Goal: Task Accomplishment & Management: Complete application form

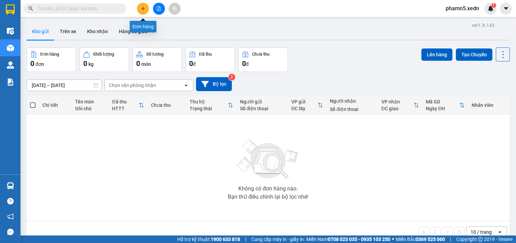
click at [144, 8] on icon "plus" at bounding box center [143, 8] width 4 height 0
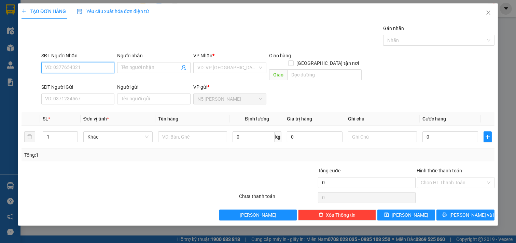
click at [83, 62] on input "SĐT Người Nhận" at bounding box center [77, 67] width 73 height 11
drag, startPoint x: 59, startPoint y: 69, endPoint x: 37, endPoint y: 68, distance: 21.9
click at [37, 68] on div "SĐT Người Nhận 867 867 Người nhận Tên người nhận VP Nhận * VD: VP Sài Gòn Giao …" at bounding box center [258, 67] width 474 height 31
click at [52, 80] on div "0362545867 - ĐÃ" at bounding box center [77, 82] width 65 height 8
type input "0362545867"
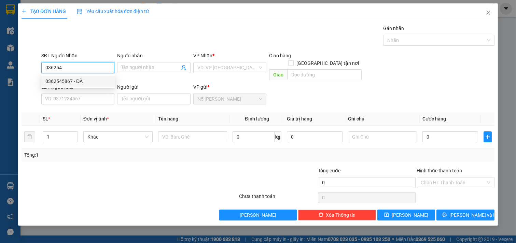
type input "ĐÃ"
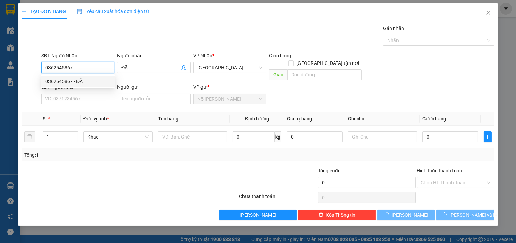
type input "50.000"
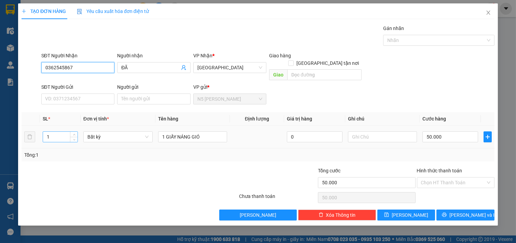
type input "0362545867"
click at [57, 132] on input "1" at bounding box center [60, 137] width 34 height 10
type input "5"
click at [49, 94] on input "SĐT Người Gửi" at bounding box center [77, 99] width 73 height 11
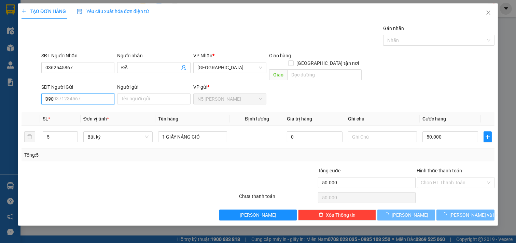
type input "0909"
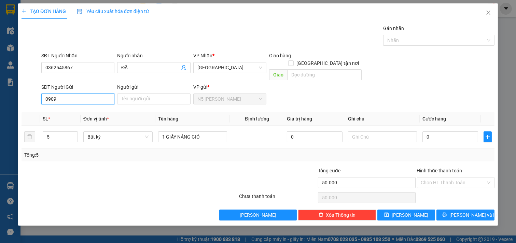
type input "0"
type input "0909063065"
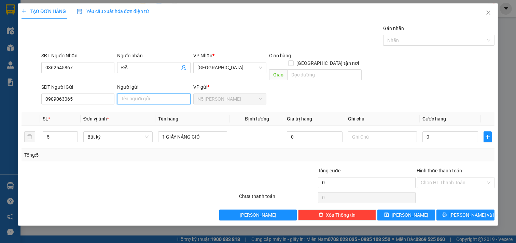
click at [131, 94] on input "Người gửi" at bounding box center [153, 99] width 73 height 11
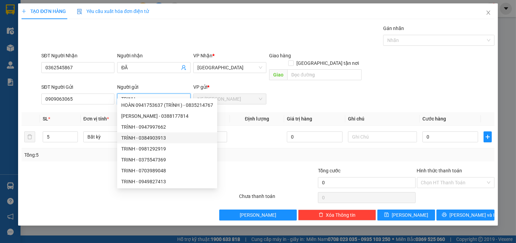
type input "TRINH"
click at [248, 154] on div "Transit Pickup Surcharge Ids Transit Deliver Surcharge Ids Transit Deliver Surc…" at bounding box center [258, 123] width 473 height 196
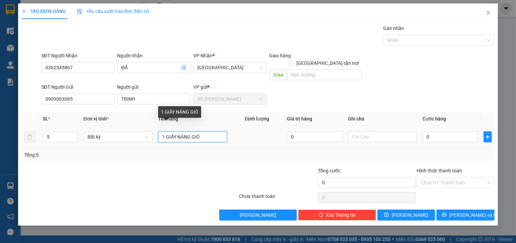
click at [204, 131] on input "1 GIẤY NÁNG GIÓ" at bounding box center [192, 136] width 69 height 11
type input "1"
click at [168, 131] on input "5 TJHÙNG" at bounding box center [192, 136] width 69 height 11
click at [192, 131] on input "5 THÙNG" at bounding box center [192, 136] width 69 height 11
type input "5 THÙNG DƯA LƯỚI"
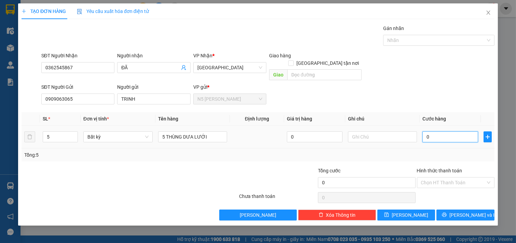
click at [442, 131] on input "0" at bounding box center [450, 136] width 56 height 11
type input "2"
type input "25"
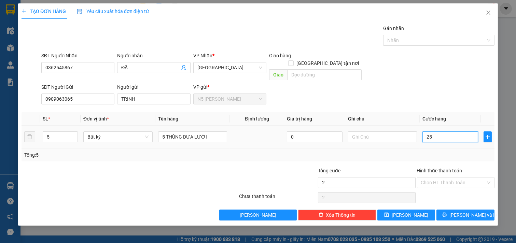
type input "25"
type input "250"
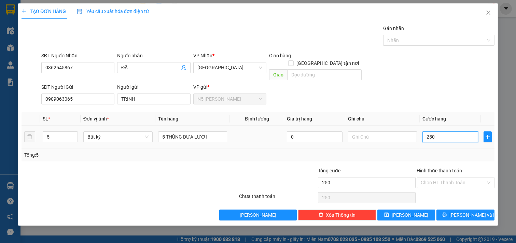
type input "2.500"
type input "25.000"
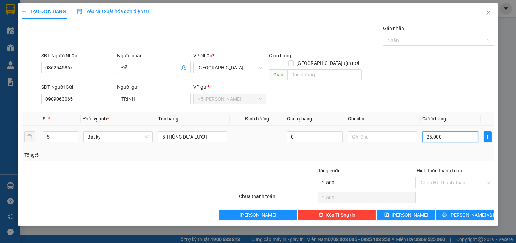
type input "25.000"
type input "250.000"
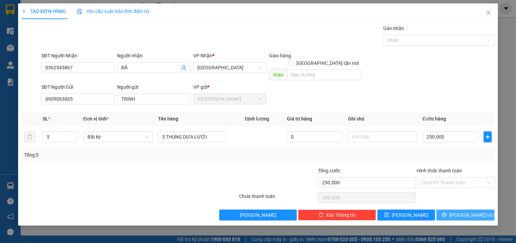
click at [447, 212] on icon "printer" at bounding box center [444, 214] width 5 height 5
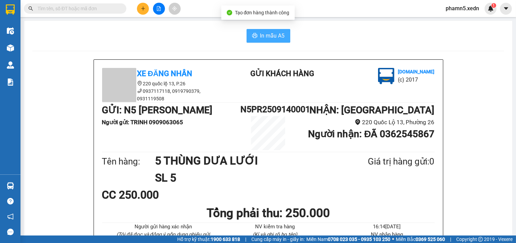
click at [275, 35] on span "In mẫu A5" at bounding box center [272, 35] width 25 height 9
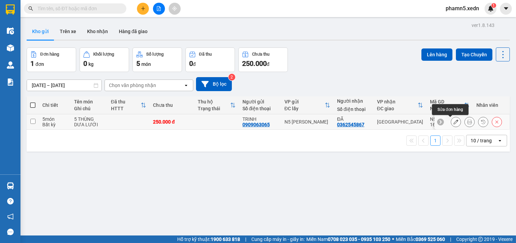
click at [453, 120] on icon at bounding box center [455, 122] width 5 height 5
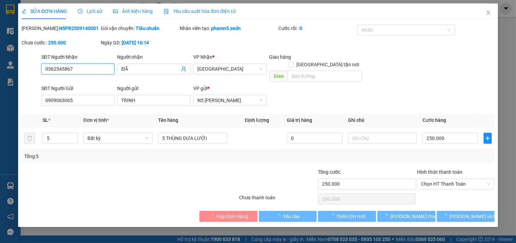
type input "0362545867"
type input "ĐÃ"
type input "0909063065"
type input "TRINH"
type input "250.000"
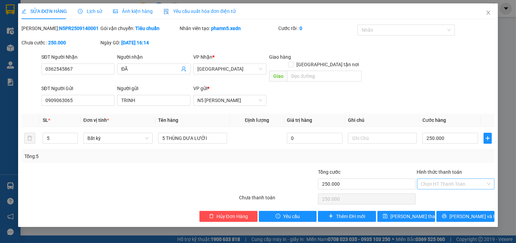
click at [438, 192] on div at bounding box center [455, 199] width 79 height 14
click at [486, 179] on div "Chọn HT Thanh Toán" at bounding box center [456, 184] width 78 height 11
click at [459, 193] on div "Tại văn phòng" at bounding box center [456, 190] width 70 height 8
type input "0"
click at [407, 213] on span "[PERSON_NAME] thay đổi" at bounding box center [417, 217] width 55 height 8
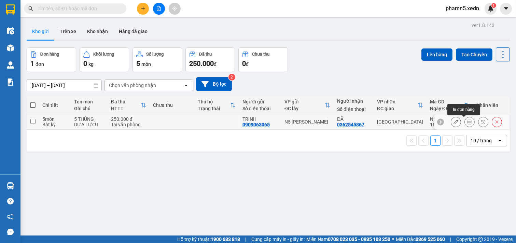
click at [467, 121] on icon at bounding box center [469, 122] width 5 height 5
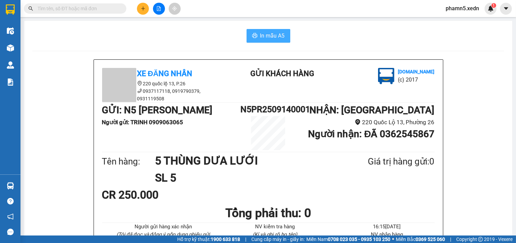
click at [277, 35] on span "In mẫu A5" at bounding box center [272, 35] width 25 height 9
